Goal: Check status: Check status

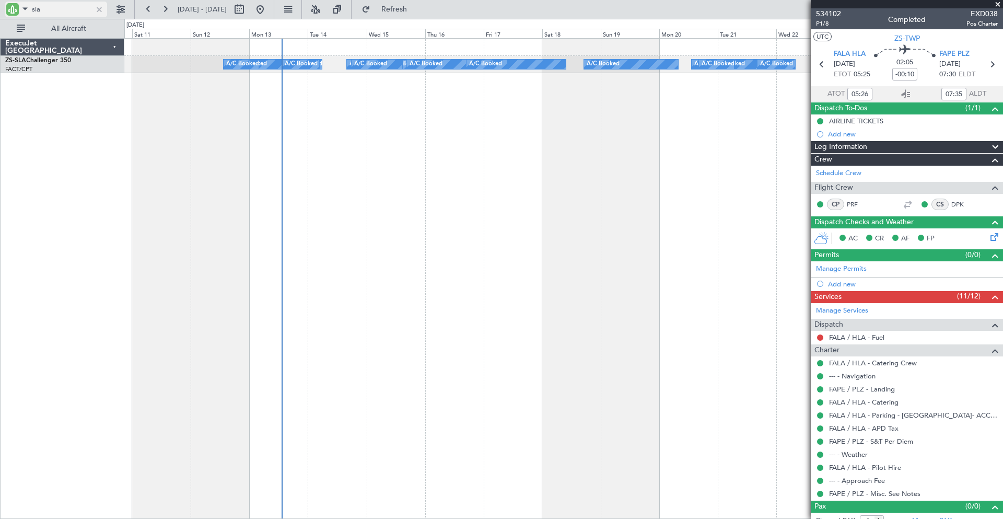
click at [99, 8] on div at bounding box center [99, 9] width 11 height 11
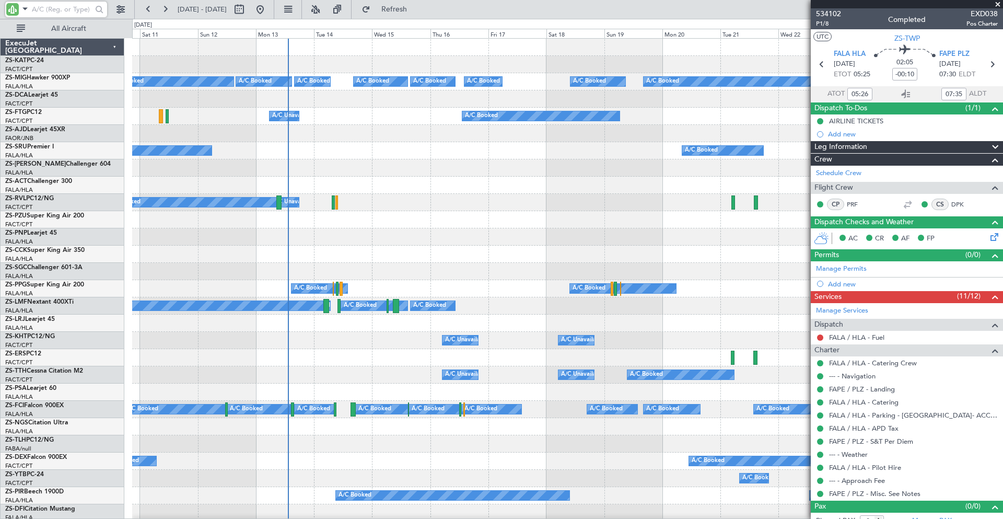
click at [55, 10] on input "text" at bounding box center [62, 10] width 60 height 16
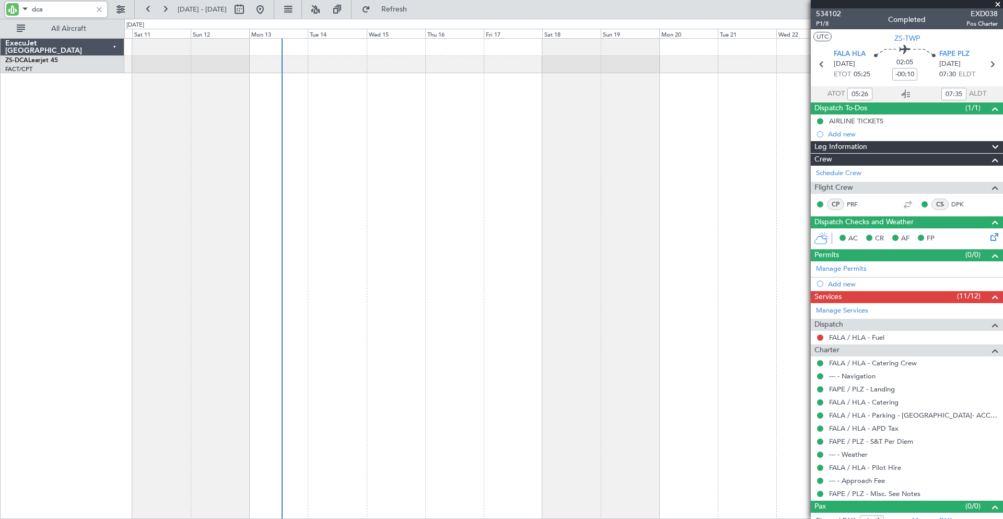
click at [487, 60] on div "A/C Booked A/C Booked A/C Booked" at bounding box center [563, 64] width 879 height 17
click at [77, 12] on input "dca" at bounding box center [62, 10] width 60 height 16
type input "d"
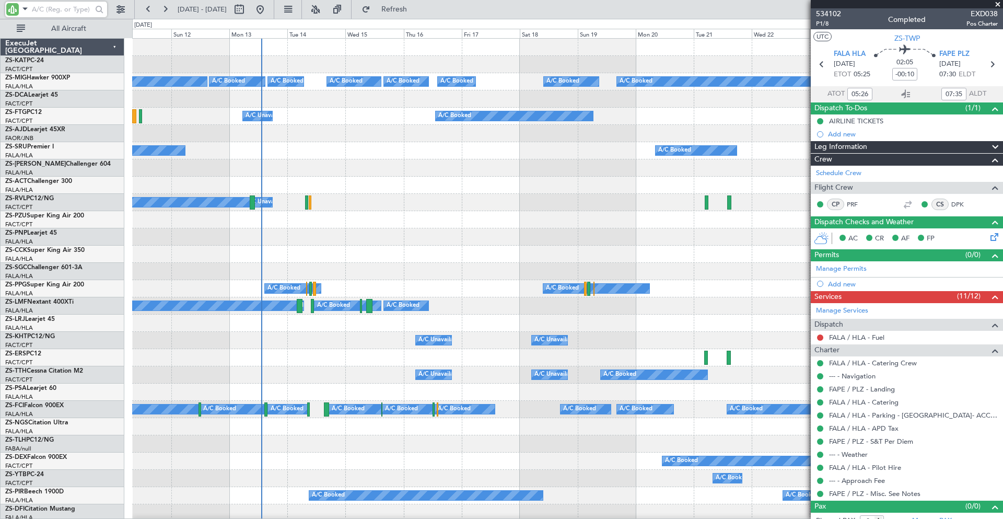
click at [36, 8] on input "text" at bounding box center [62, 10] width 60 height 16
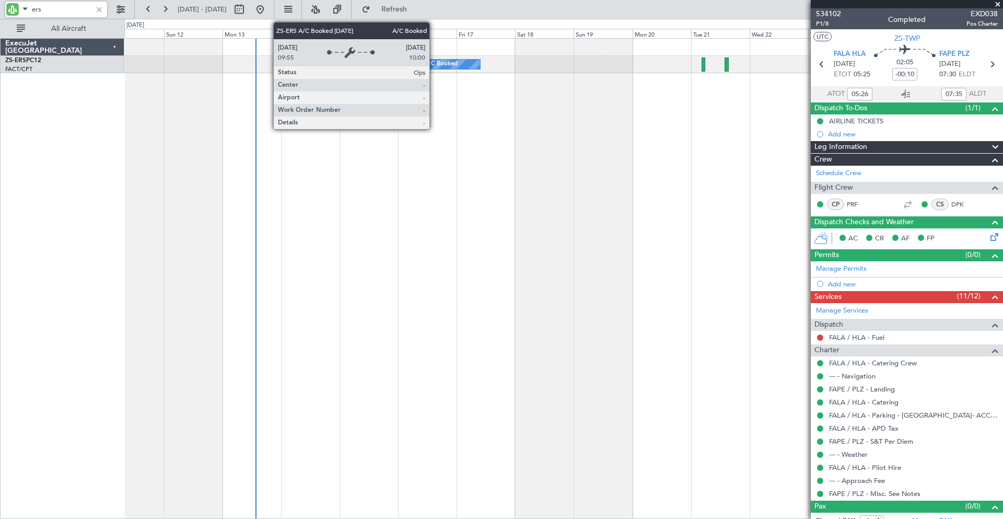
click at [434, 62] on div "A/C Booked" at bounding box center [441, 64] width 33 height 16
type input "ers"
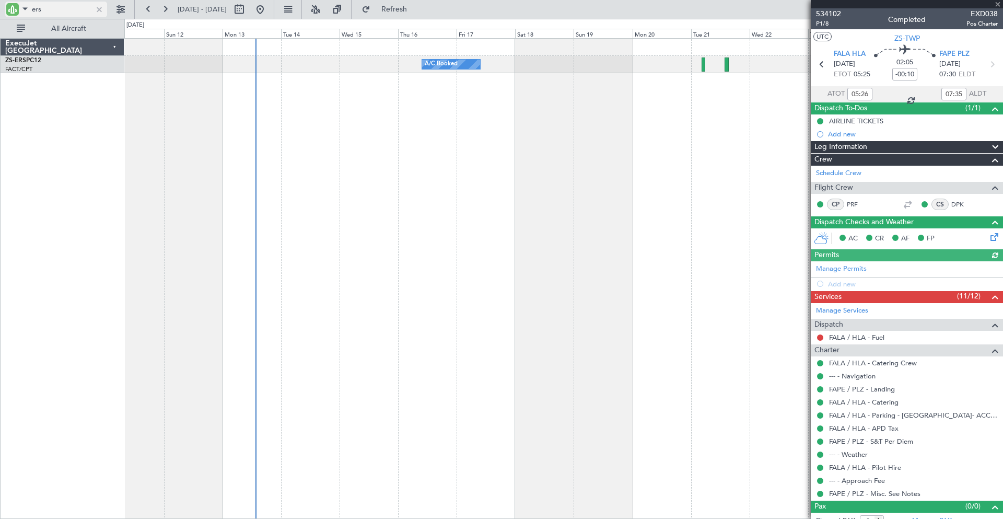
click at [97, 7] on div at bounding box center [99, 9] width 11 height 11
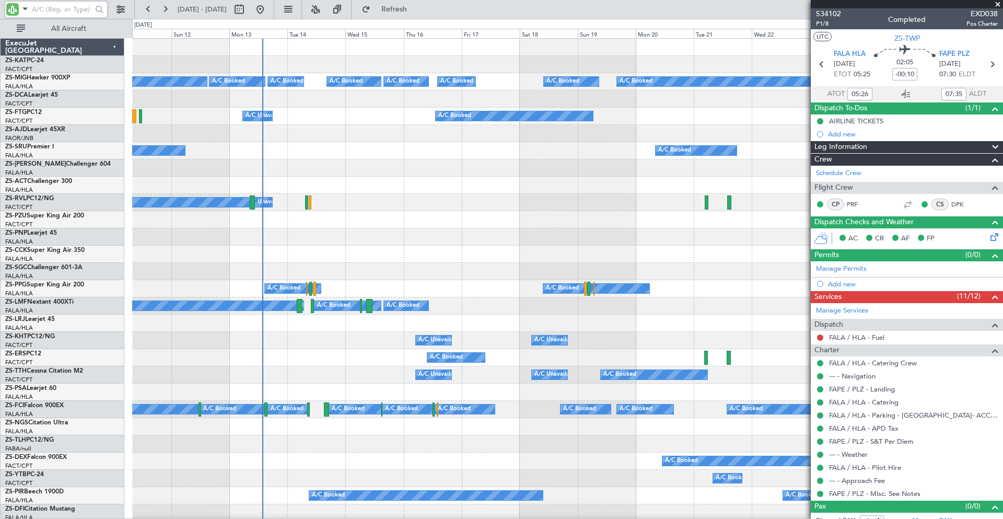
click at [52, 9] on input "text" at bounding box center [62, 10] width 60 height 16
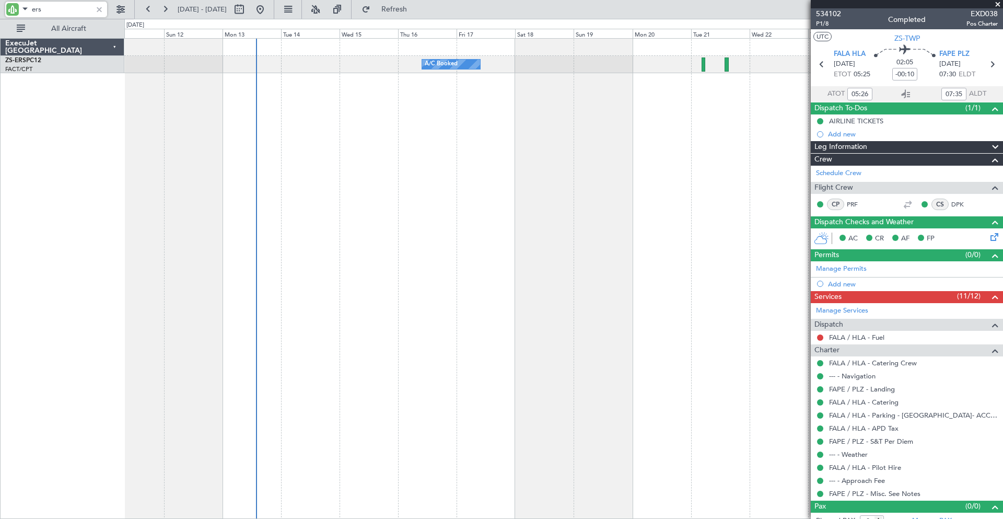
click at [47, 11] on input "ers" at bounding box center [62, 10] width 60 height 16
type input "e"
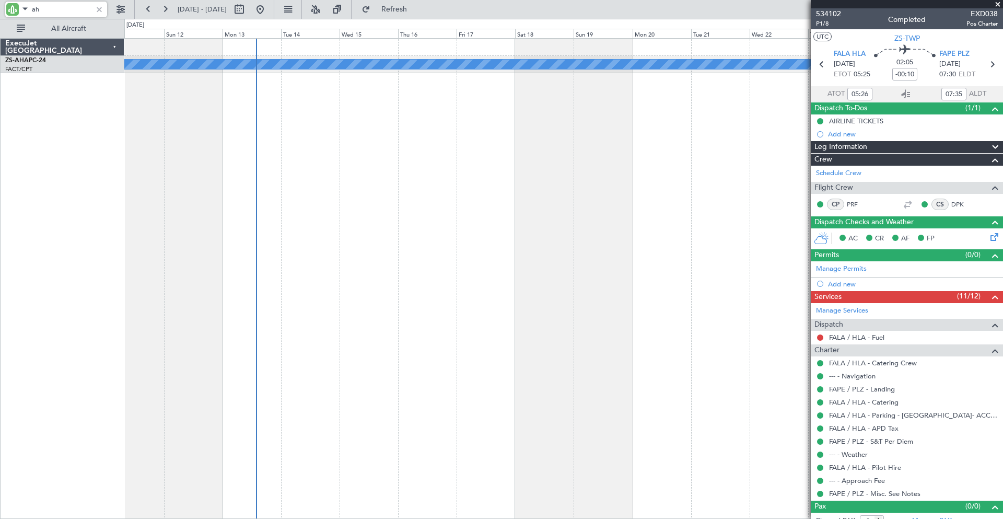
type input "a"
